Goal: Share content

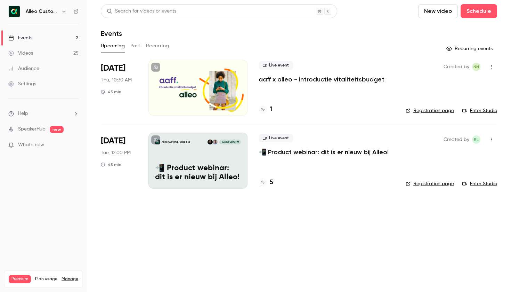
click at [49, 11] on h6 "Alleo Customer Success" at bounding box center [42, 11] width 33 height 7
click at [66, 12] on icon "button" at bounding box center [64, 12] width 6 height 6
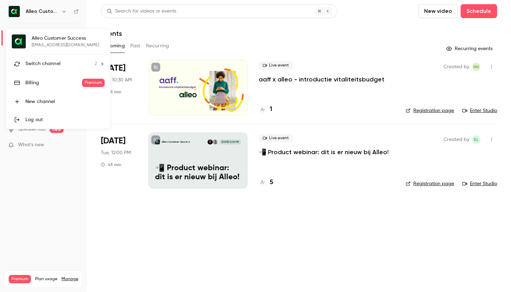
click at [43, 63] on span "Switch channel" at bounding box center [42, 63] width 35 height 7
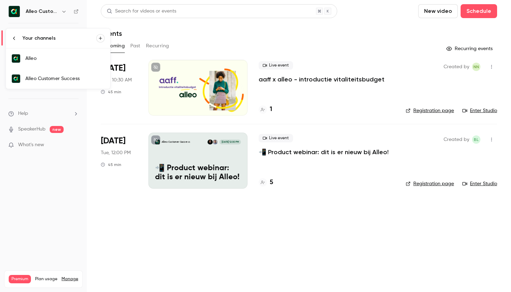
click at [27, 63] on link "Alleo" at bounding box center [58, 58] width 104 height 20
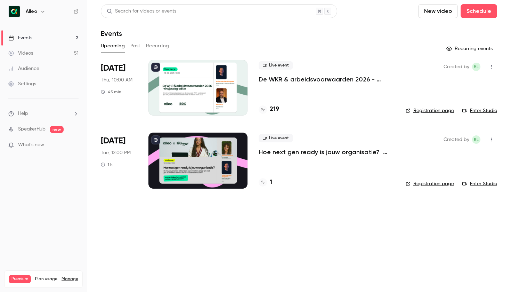
click at [283, 153] on p "Hoe next gen ready is jouw organisatie? Alleo x The Recharge Club" at bounding box center [327, 152] width 136 height 8
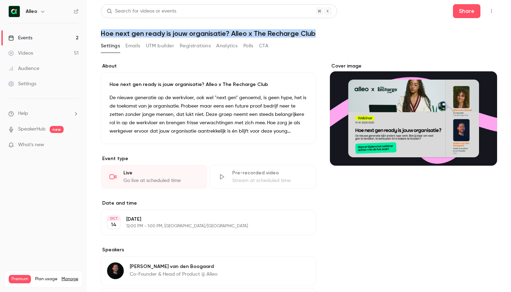
drag, startPoint x: 331, startPoint y: 34, endPoint x: 103, endPoint y: 35, distance: 228.5
click at [103, 35] on h1 "Hoe next gen ready is jouw organisatie? Alleo x The Recharge Club" at bounding box center [299, 33] width 397 height 8
copy h1 "Hoe next gen ready is jouw organisatie? Alleo x The Recharge Club"
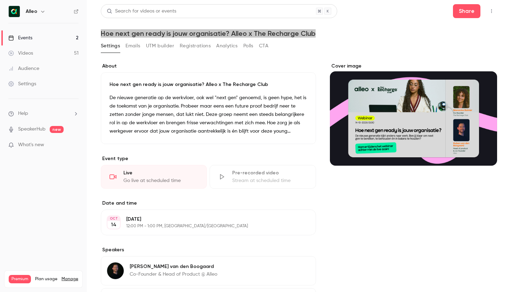
drag, startPoint x: 108, startPoint y: 6, endPoint x: 378, endPoint y: 18, distance: 270.5
click at [378, 18] on header "Search for videos or events Share Hoe next gen ready is jouw organisatie? Alleo…" at bounding box center [299, 20] width 397 height 33
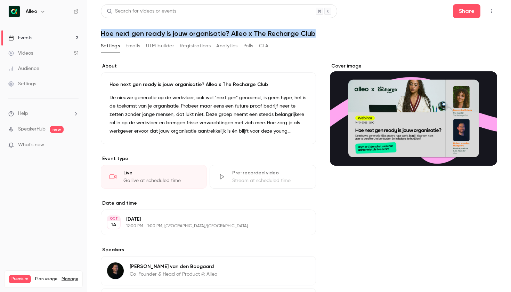
click at [494, 13] on icon "button" at bounding box center [492, 11] width 6 height 5
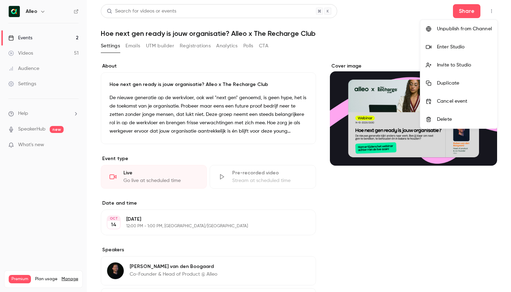
click at [373, 38] on div at bounding box center [255, 146] width 511 height 292
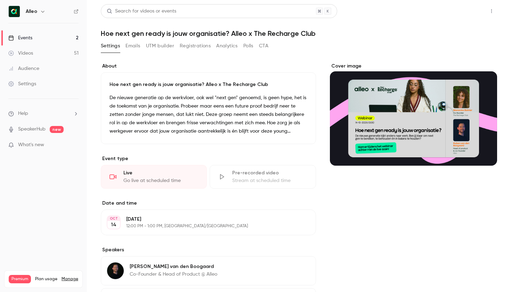
click at [472, 7] on button "Share" at bounding box center [466, 11] width 27 height 14
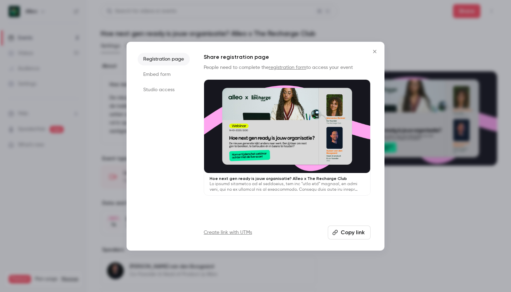
click at [349, 232] on button "Copy link" at bounding box center [349, 232] width 43 height 14
click at [374, 51] on icon "Close" at bounding box center [375, 52] width 8 height 6
